Goal: Find specific page/section: Find specific page/section

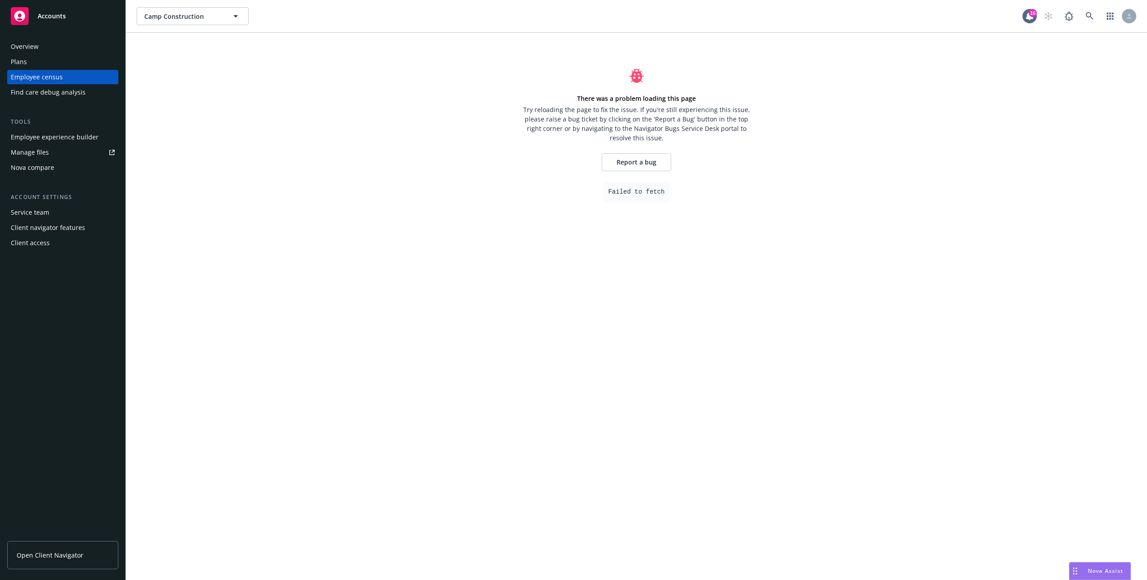
click at [39, 55] on div "Plans" at bounding box center [63, 62] width 104 height 14
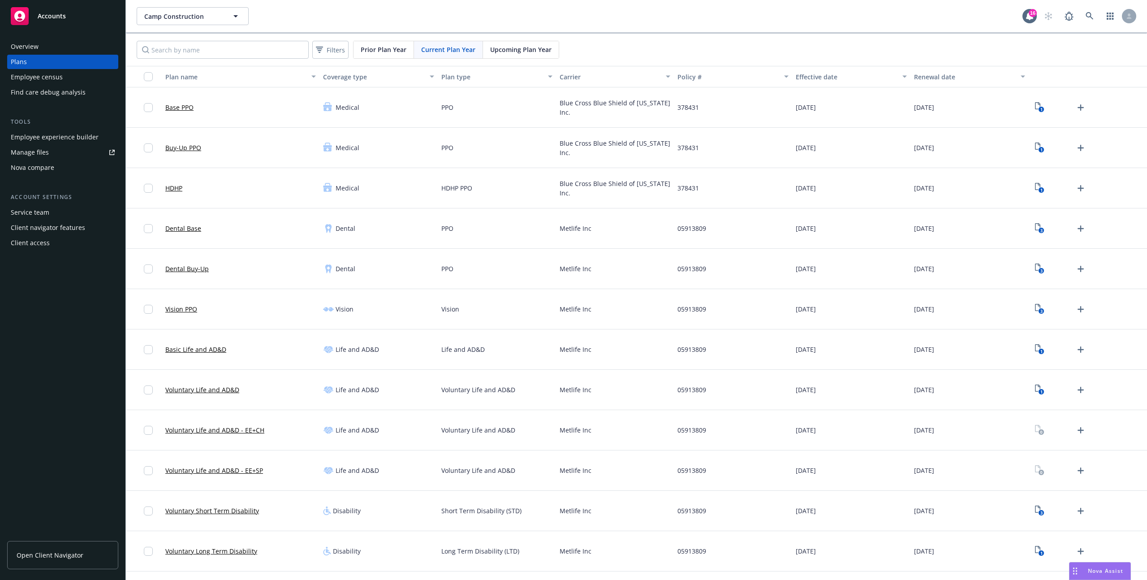
click at [42, 73] on div "Employee census" at bounding box center [37, 77] width 52 height 14
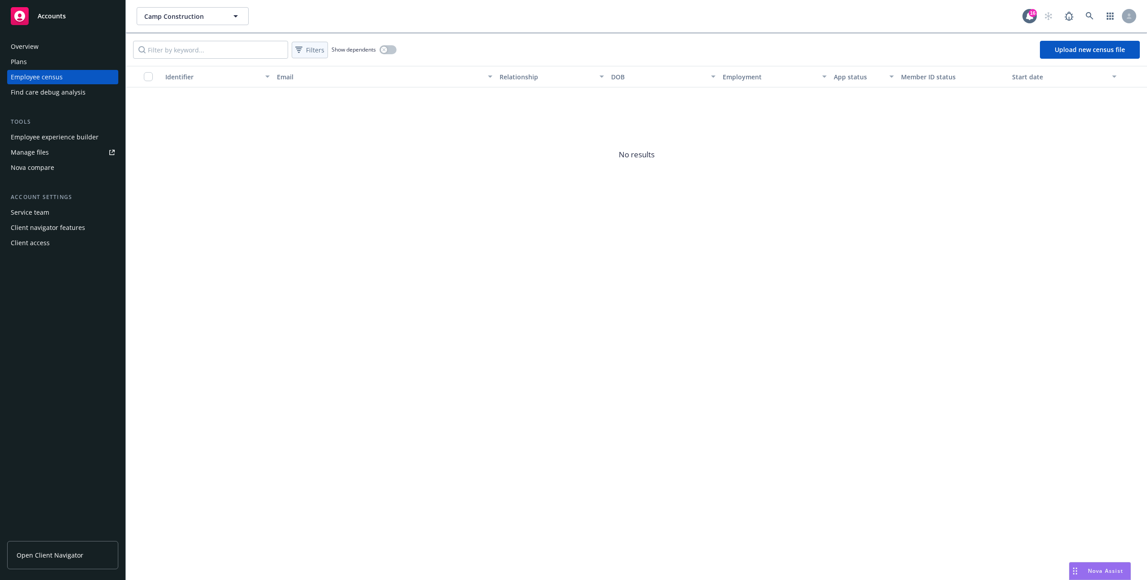
click at [309, 48] on span "Filters" at bounding box center [315, 49] width 18 height 9
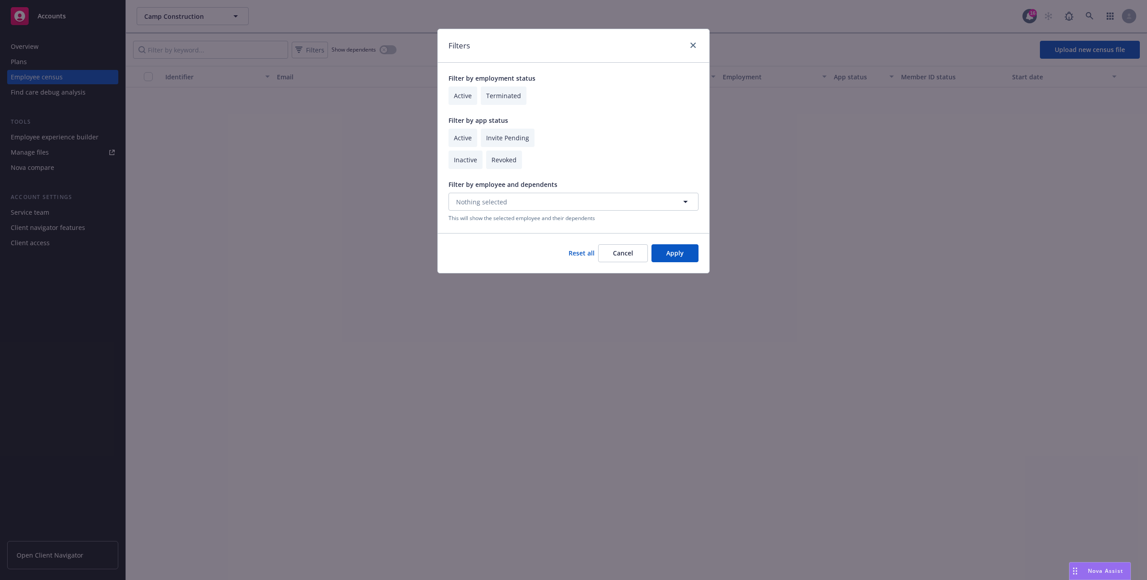
click at [626, 260] on button "Cancel" at bounding box center [623, 253] width 50 height 18
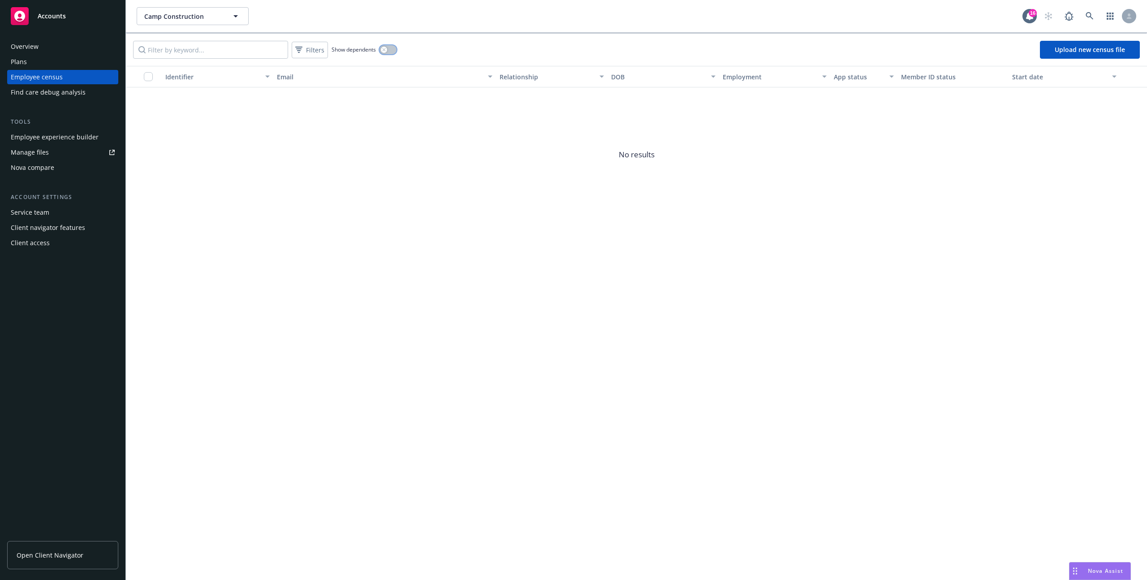
click at [390, 50] on button "button" at bounding box center [387, 49] width 17 height 9
